Goal: Task Accomplishment & Management: Manage account settings

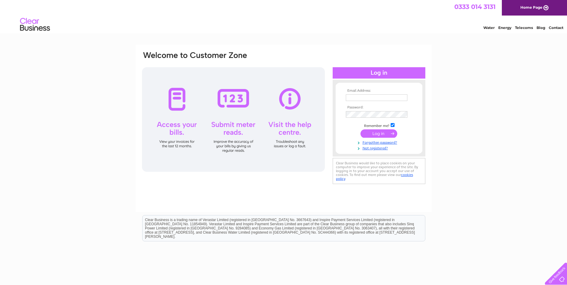
type input "thebeehiveltd@outlook.com"
click at [387, 129] on input "submit" at bounding box center [378, 133] width 37 height 8
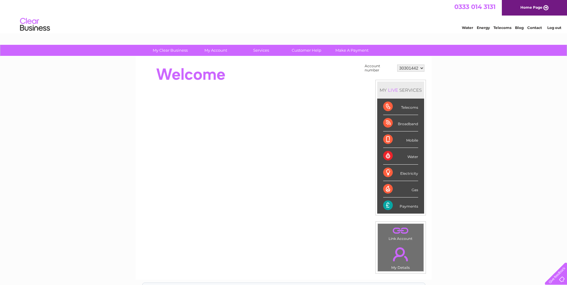
click at [420, 70] on select "30301442" at bounding box center [410, 68] width 27 height 7
click at [459, 74] on div "My Clear Business Login Details My Details My Preferences Link Account My Accou…" at bounding box center [283, 213] width 567 height 337
click at [388, 107] on div "Telecoms" at bounding box center [400, 107] width 35 height 16
click at [393, 90] on div "LIVE" at bounding box center [393, 90] width 13 height 6
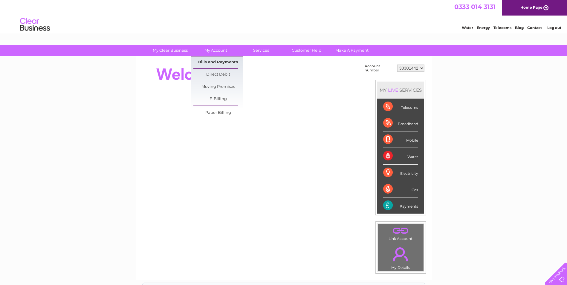
click at [224, 60] on link "Bills and Payments" at bounding box center [217, 62] width 49 height 12
